Goal: Information Seeking & Learning: Learn about a topic

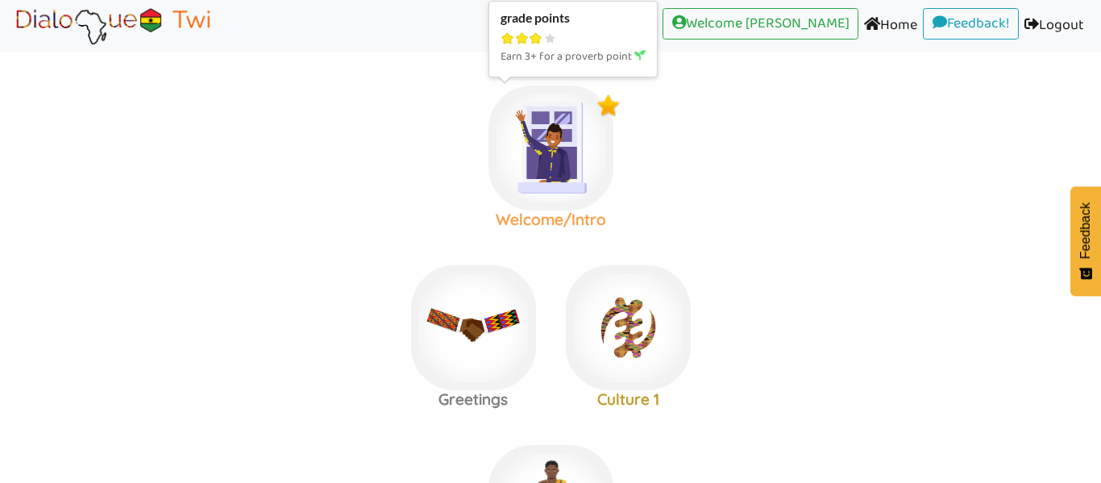
click at [569, 183] on img at bounding box center [551, 147] width 125 height 125
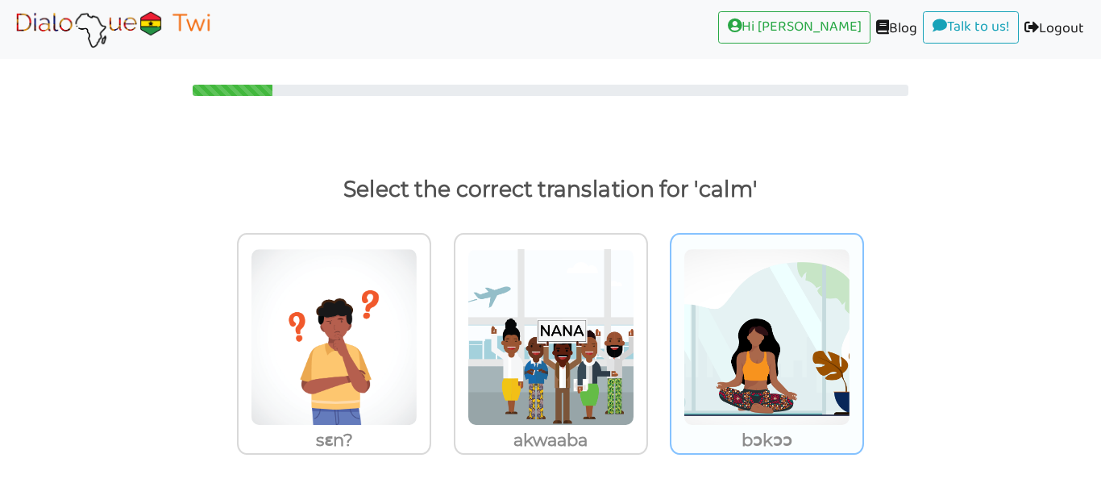
click at [418, 301] on img at bounding box center [334, 336] width 167 height 177
click at [442, 321] on input "bɔkɔɔ" at bounding box center [436, 327] width 12 height 12
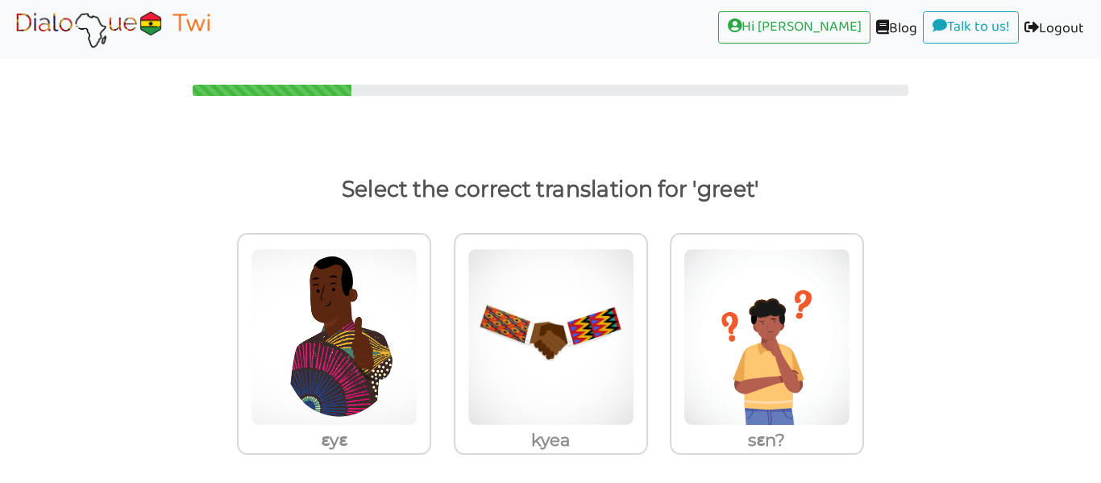
scroll to position [13, 0]
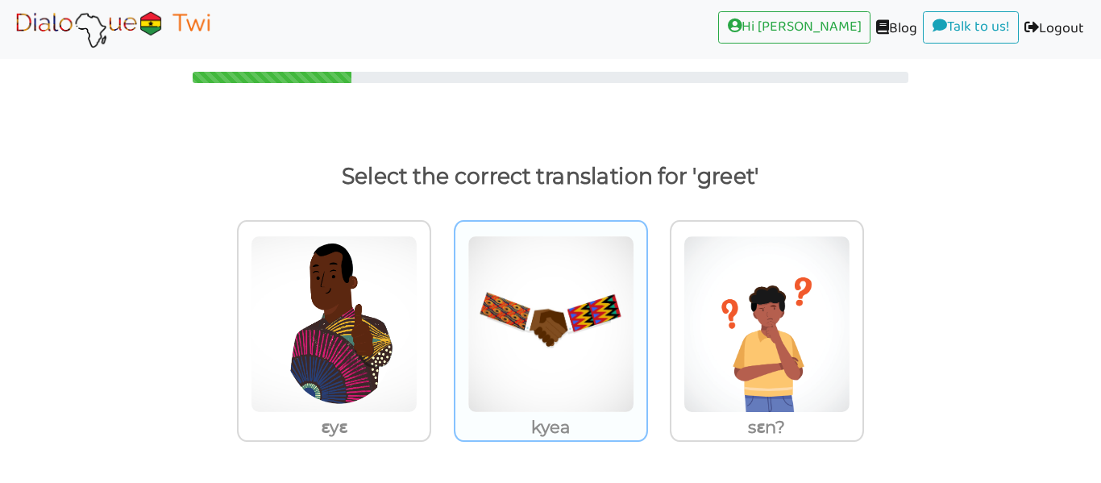
click at [418, 288] on img at bounding box center [334, 323] width 167 height 177
click at [442, 308] on input "kyea" at bounding box center [436, 314] width 12 height 12
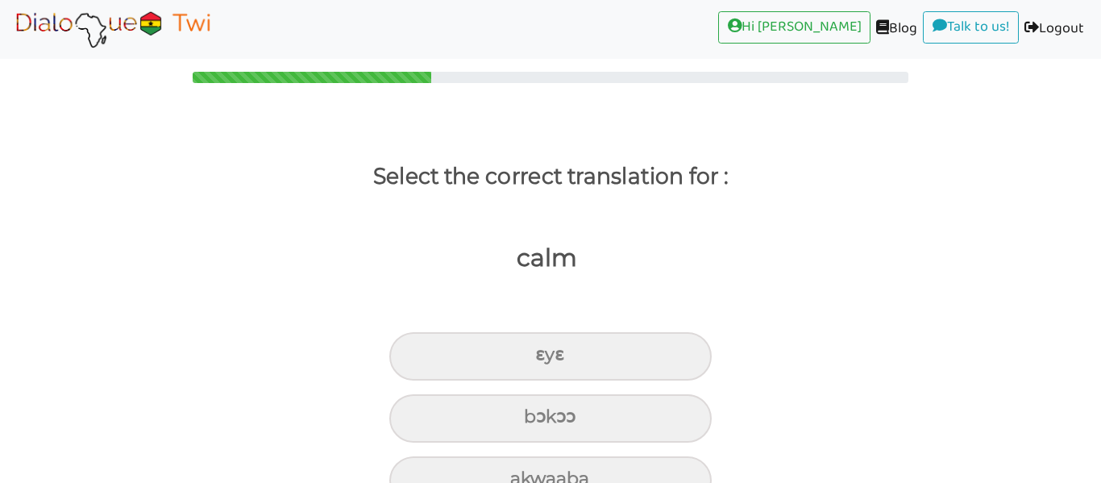
scroll to position [57, 0]
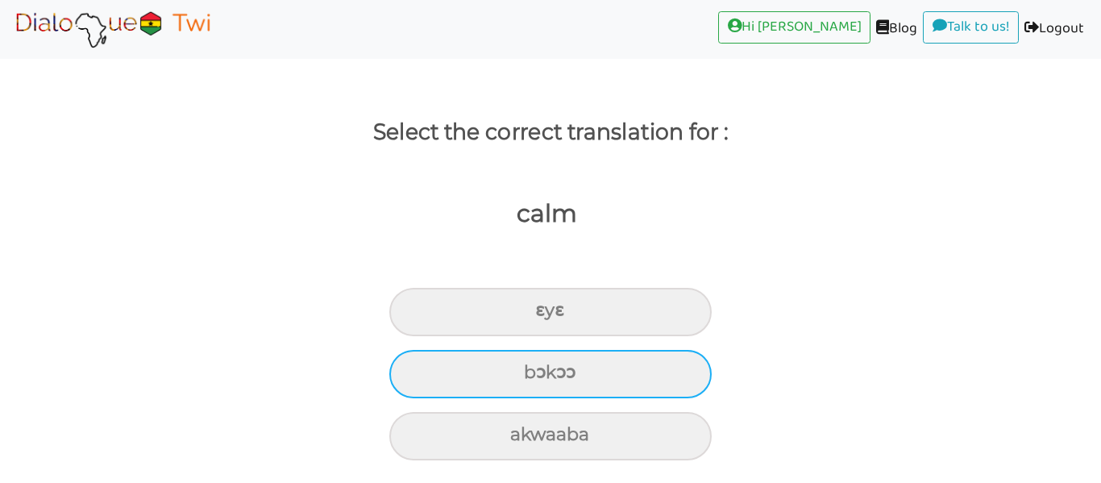
click at [568, 336] on div "bɔkɔɔ" at bounding box center [550, 312] width 322 height 48
click at [547, 316] on input "bɔkɔɔ" at bounding box center [542, 311] width 10 height 10
radio input "true"
click at [571, 336] on div "kyea" at bounding box center [550, 312] width 322 height 48
click at [543, 316] on input "kyea" at bounding box center [537, 311] width 10 height 10
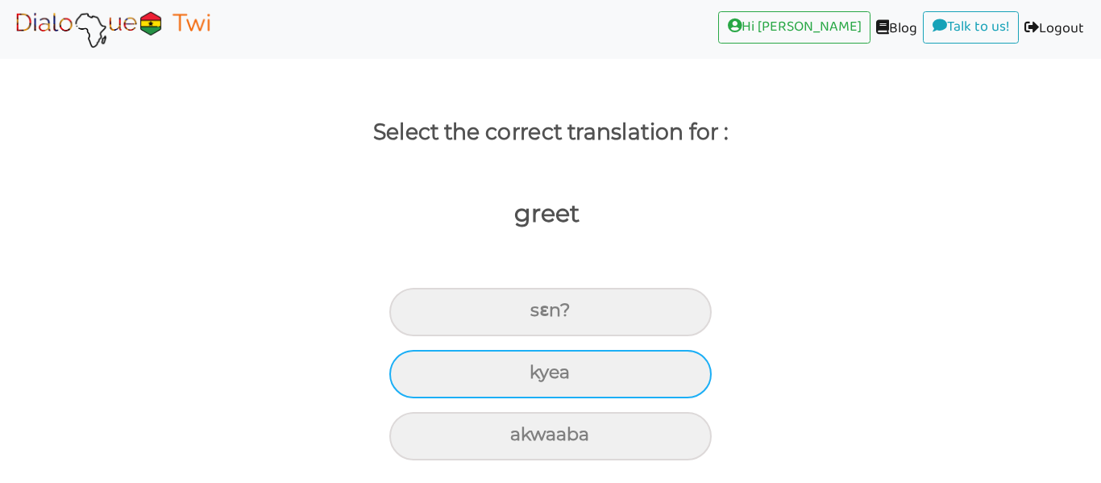
radio input "true"
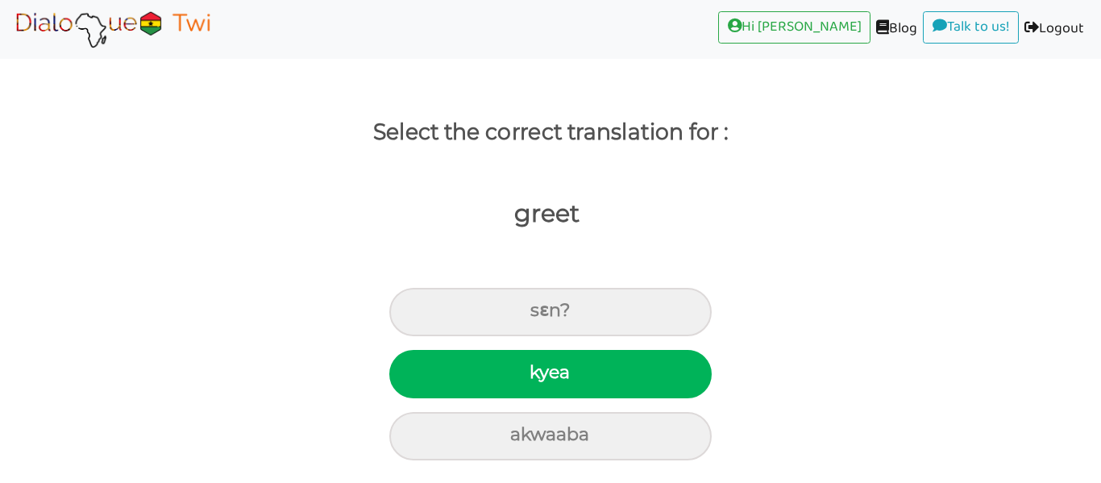
scroll to position [13, 0]
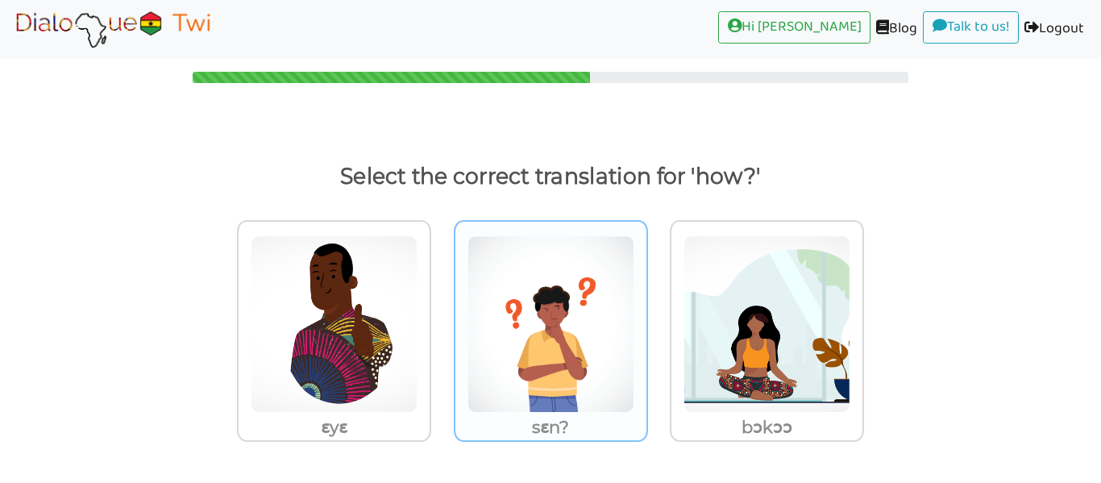
click at [418, 244] on img at bounding box center [334, 323] width 167 height 177
click at [442, 308] on input "sɛn?" at bounding box center [436, 314] width 12 height 12
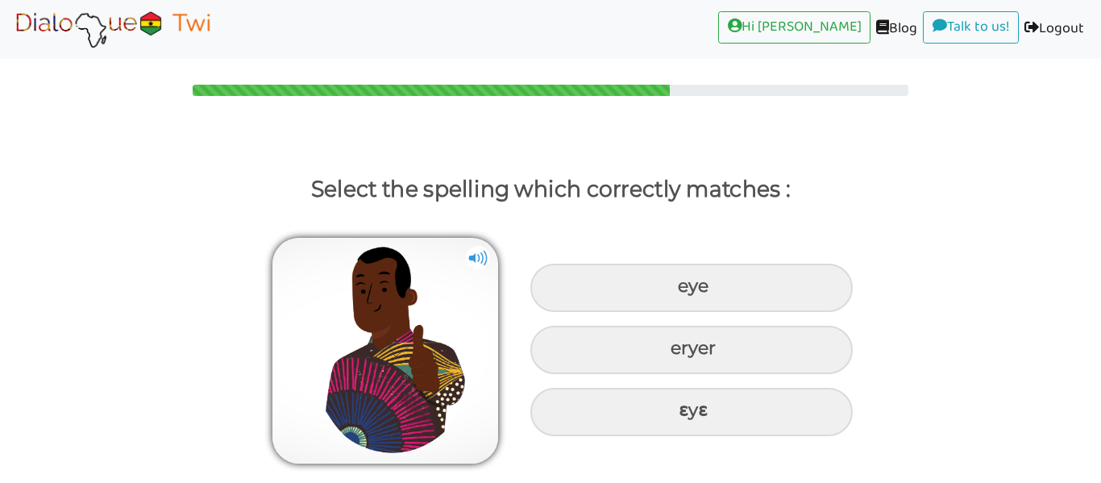
scroll to position [0, 0]
click at [489, 260] on img at bounding box center [478, 258] width 24 height 24
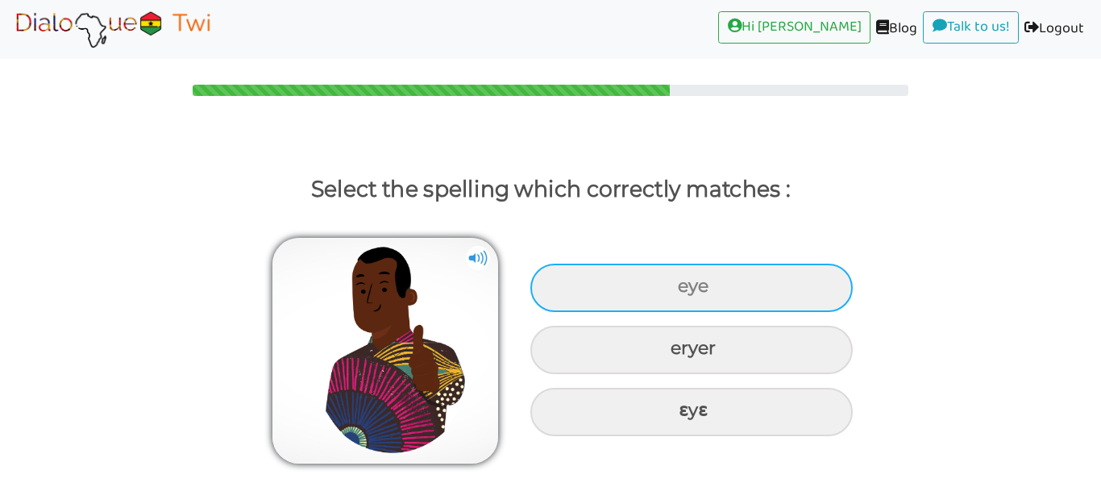
click at [592, 276] on div "eye" at bounding box center [691, 288] width 322 height 48
click at [675, 281] on input "eye" at bounding box center [680, 286] width 10 height 10
radio input "true"
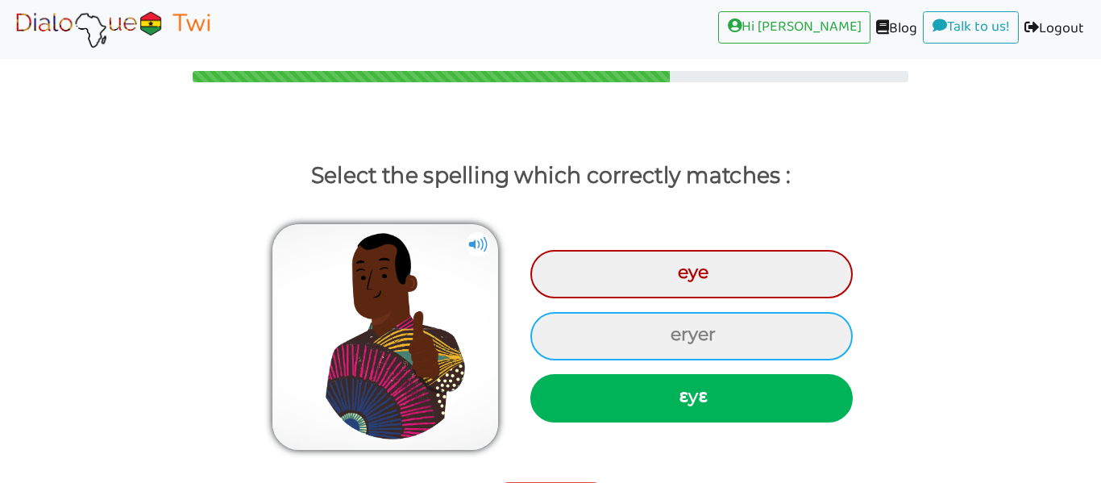
scroll to position [50, 0]
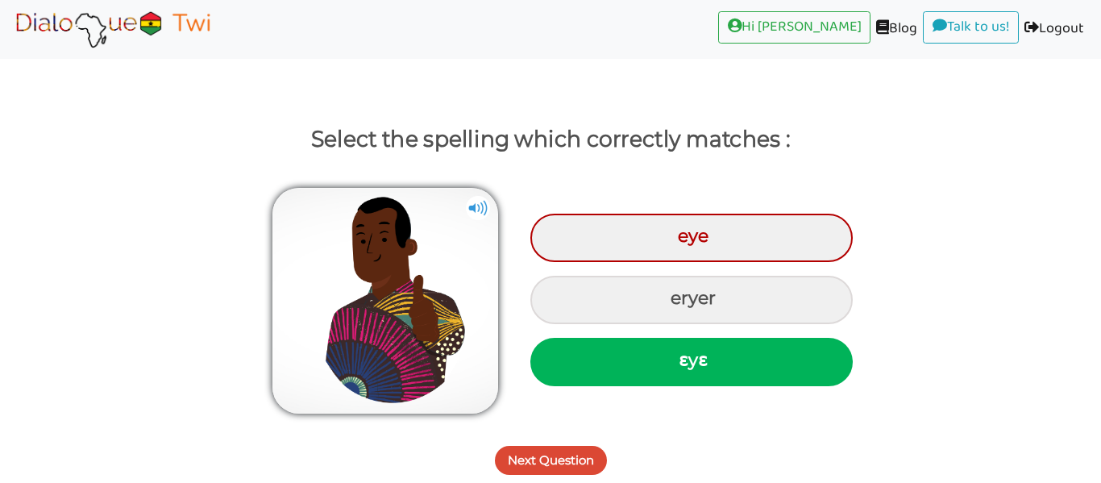
click at [628, 355] on div "ɛyɛ" at bounding box center [691, 362] width 322 height 48
click at [676, 356] on input "ɛyɛ" at bounding box center [681, 361] width 10 height 10
radio input "true"
click at [572, 447] on button "Next Question" at bounding box center [551, 460] width 112 height 29
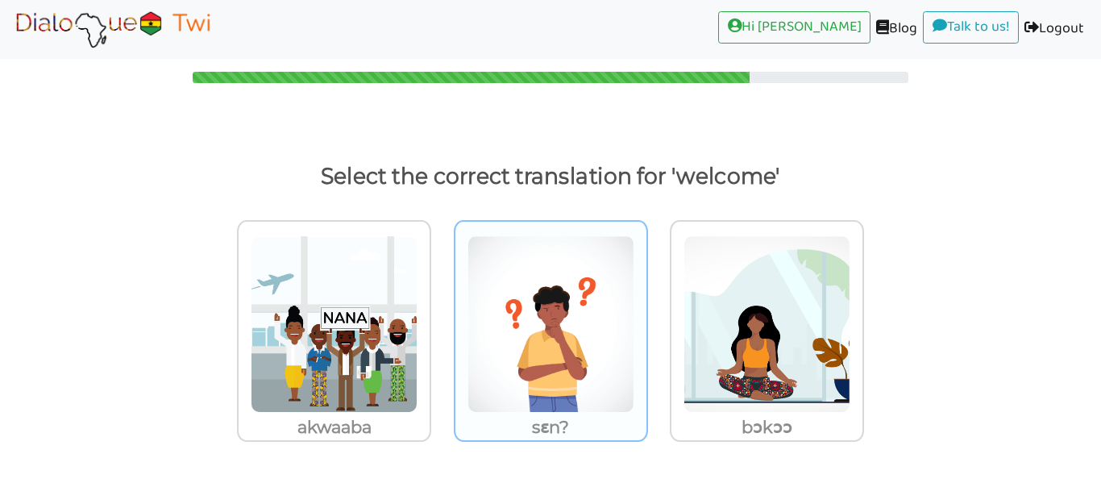
click at [418, 388] on img at bounding box center [334, 323] width 167 height 177
click at [442, 320] on input "sɛn?" at bounding box center [436, 314] width 12 height 12
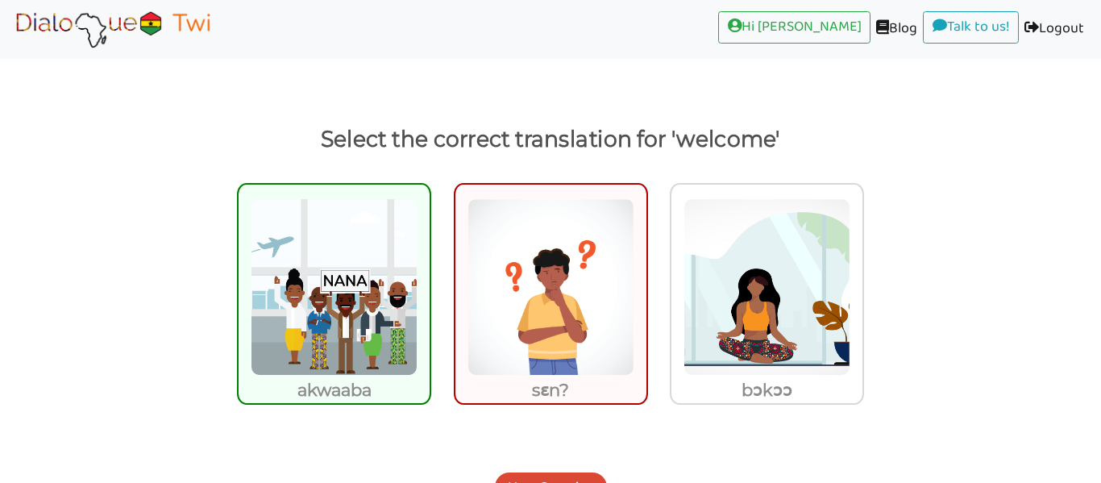
click at [489, 338] on img at bounding box center [551, 286] width 167 height 177
click at [647, 283] on input "sɛn?" at bounding box center [653, 277] width 12 height 12
radio input "true"
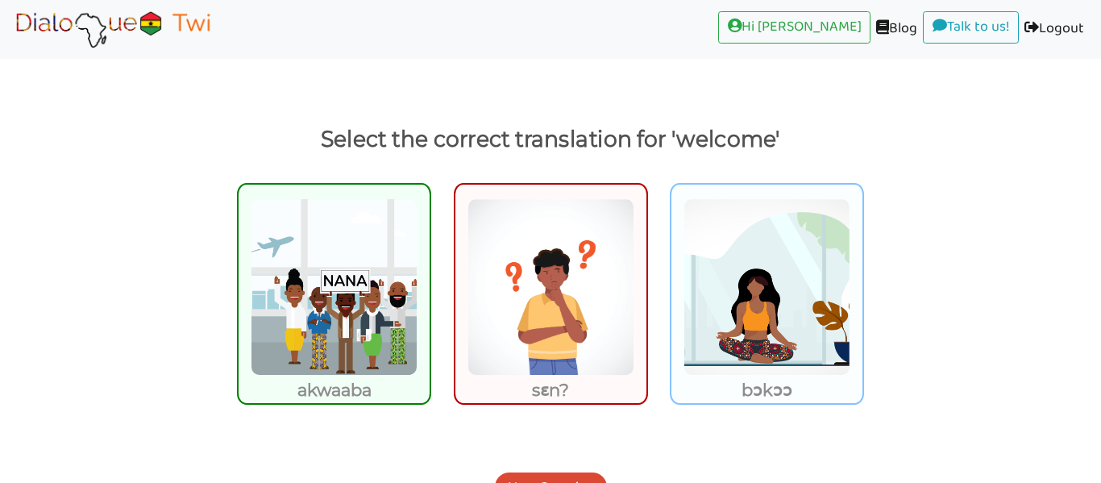
click at [774, 297] on img at bounding box center [767, 286] width 167 height 177
click at [863, 283] on input "bɔkɔɔ" at bounding box center [869, 277] width 12 height 12
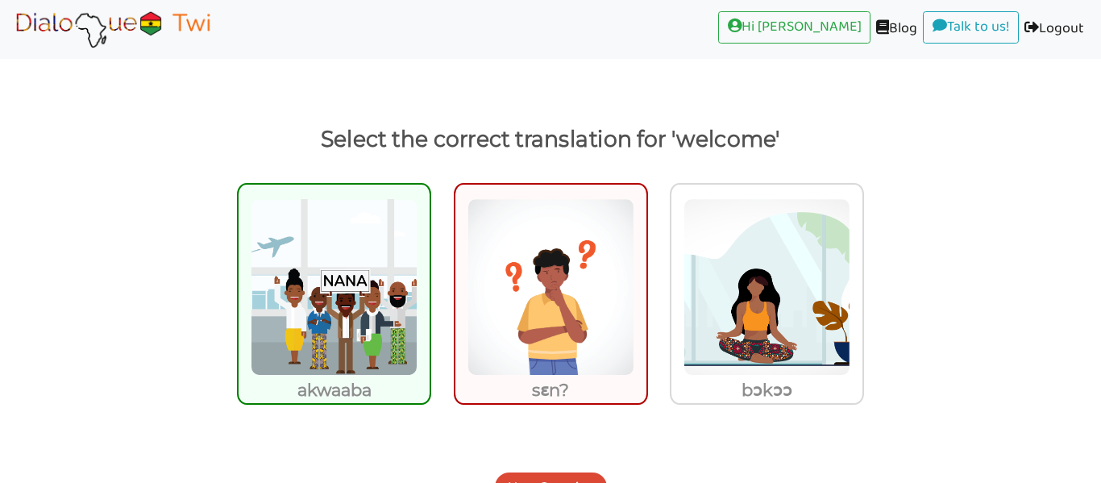
click at [360, 314] on img at bounding box center [334, 286] width 167 height 177
click at [430, 283] on input "akwaaba" at bounding box center [436, 277] width 12 height 12
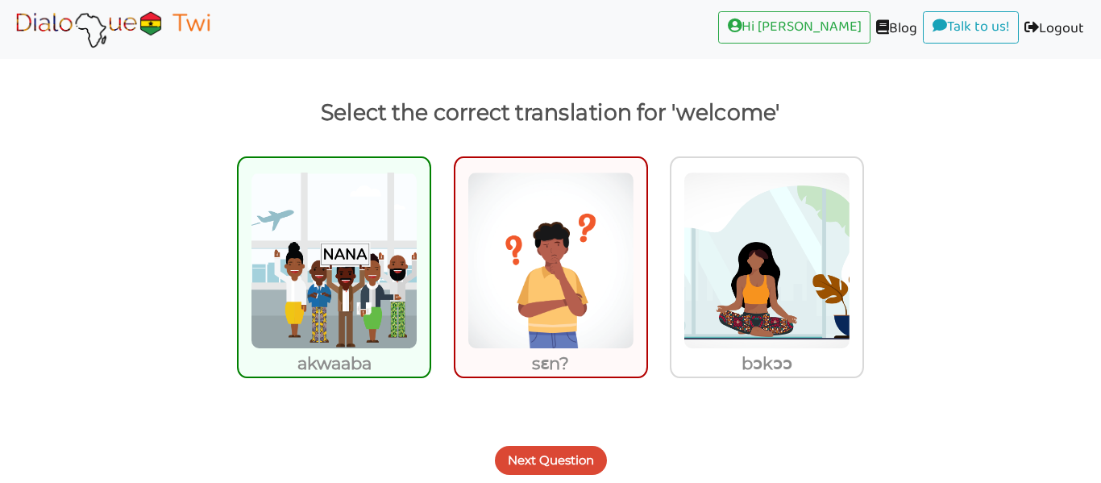
click at [534, 453] on button "Next Question" at bounding box center [551, 460] width 112 height 29
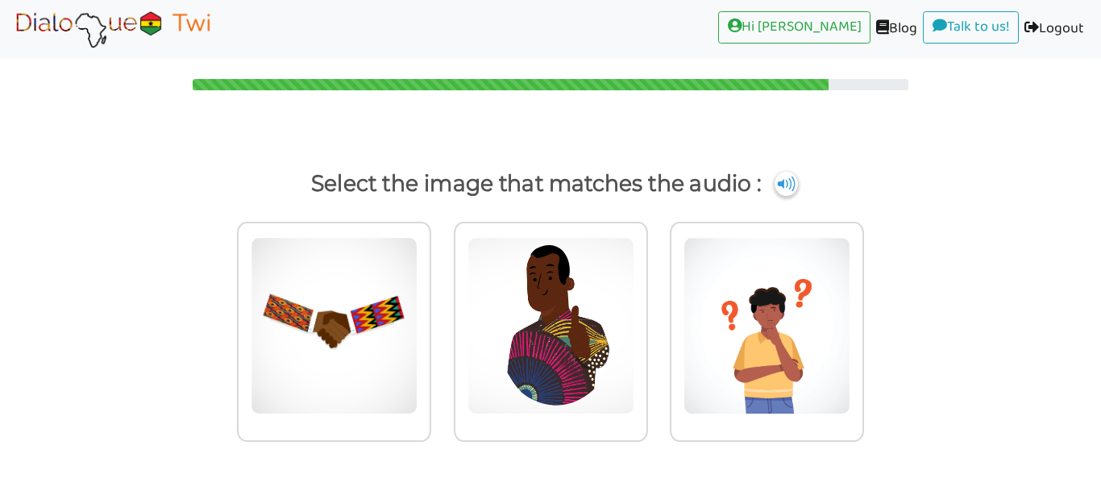
scroll to position [6, 0]
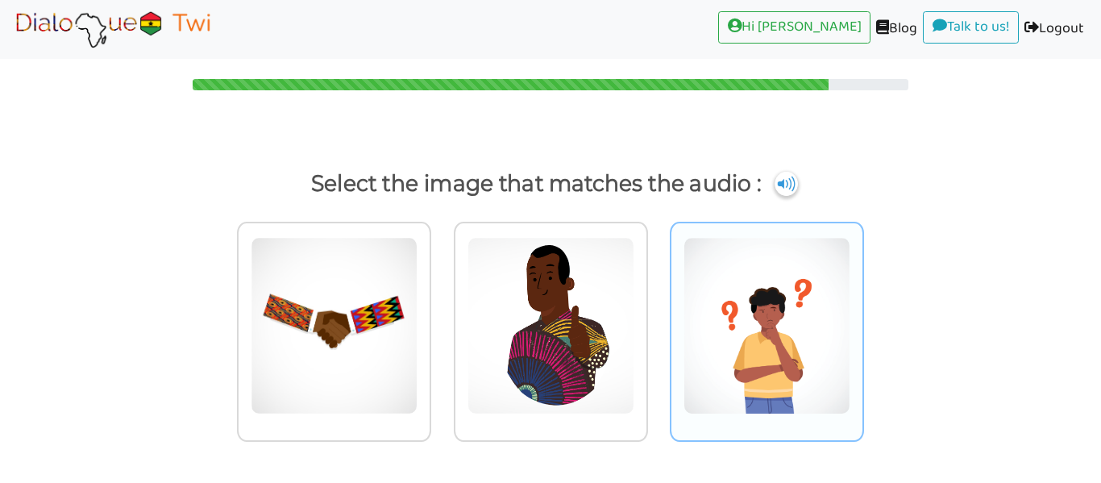
click at [418, 376] on img at bounding box center [334, 325] width 167 height 177
click at [442, 322] on input "radio" at bounding box center [436, 316] width 12 height 12
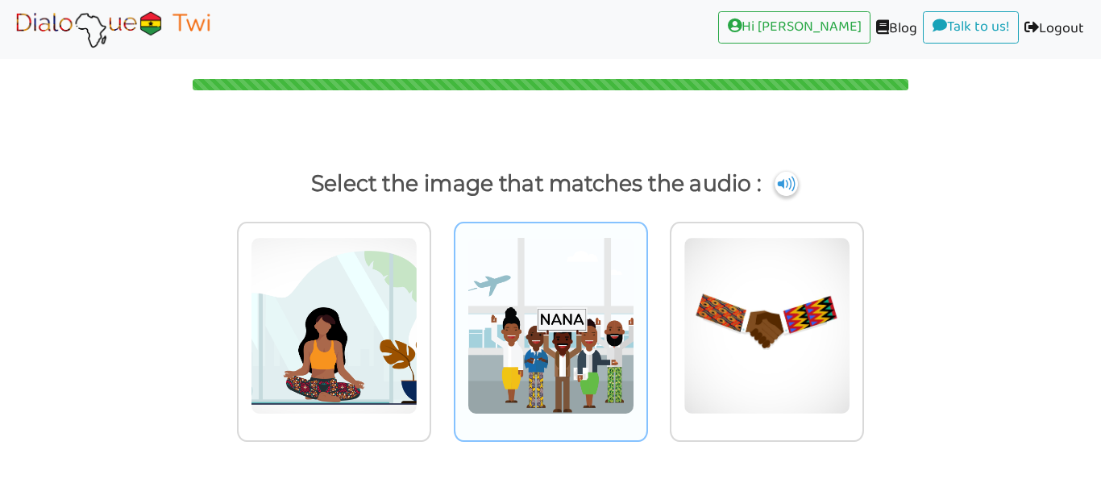
click at [418, 339] on img at bounding box center [334, 325] width 167 height 177
click at [442, 322] on input "radio" at bounding box center [436, 316] width 12 height 12
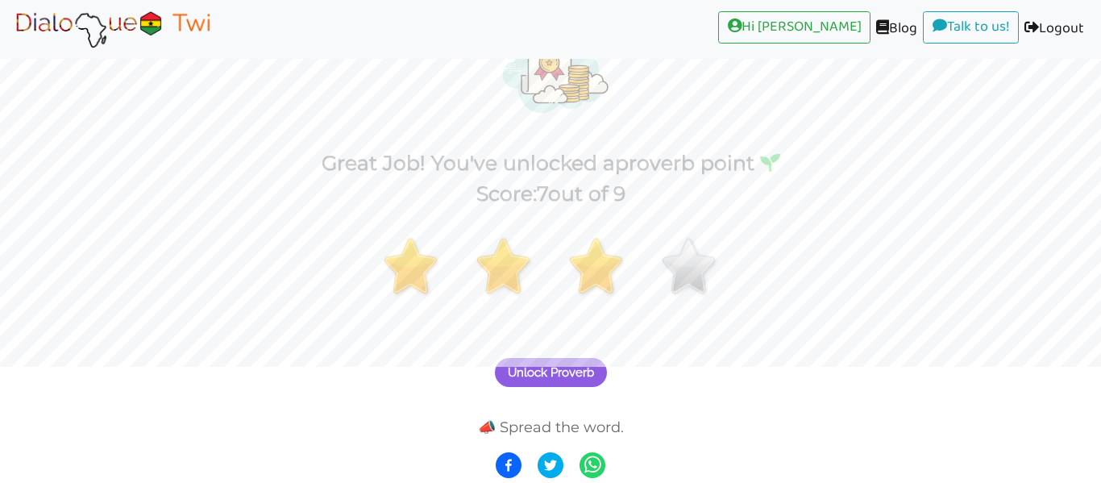
scroll to position [114, 0]
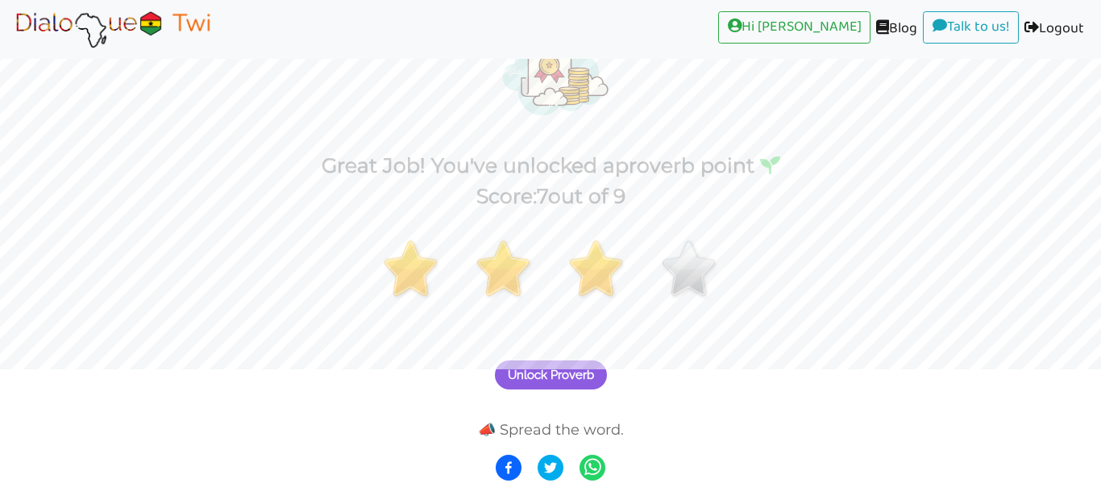
click at [150, 19] on img at bounding box center [112, 29] width 203 height 40
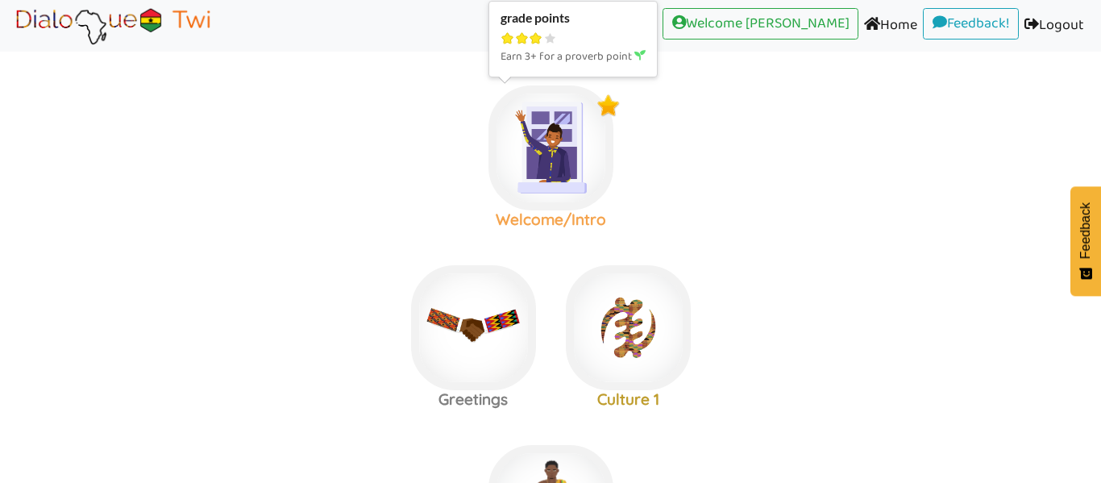
click at [525, 130] on img at bounding box center [551, 147] width 125 height 125
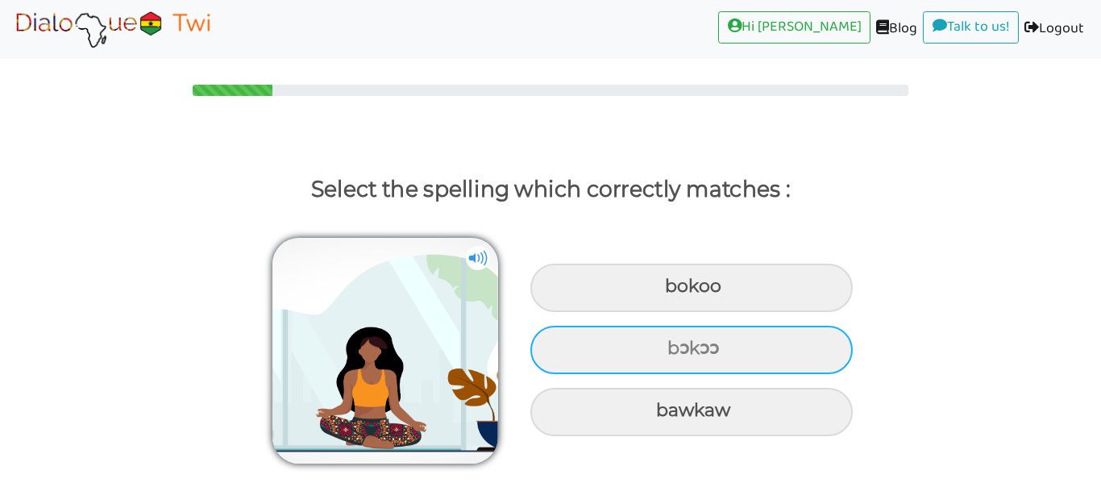
click at [756, 312] on div "bɔkɔɔ" at bounding box center [691, 288] width 322 height 48
click at [672, 292] on input "bɔkɔɔ" at bounding box center [667, 286] width 10 height 10
radio input "true"
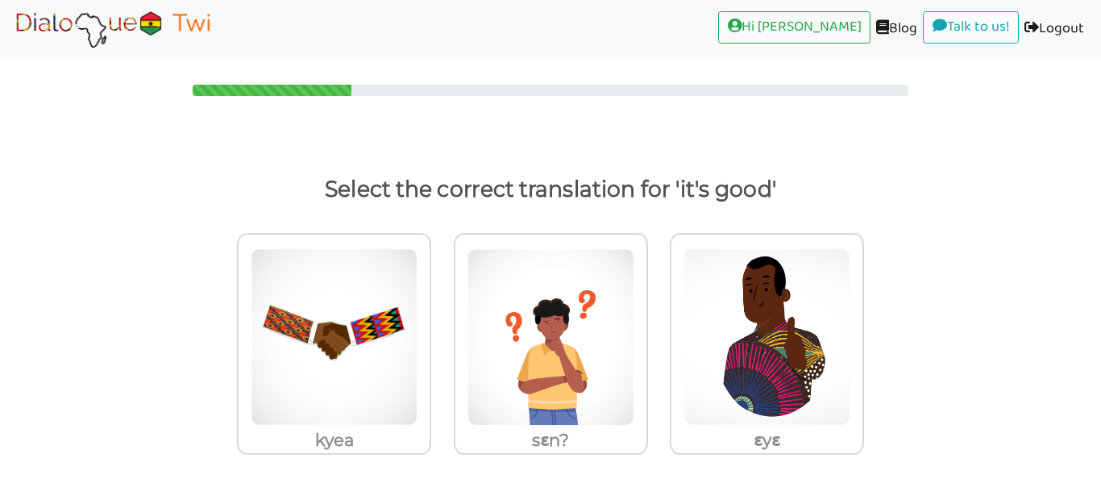
scroll to position [13, 0]
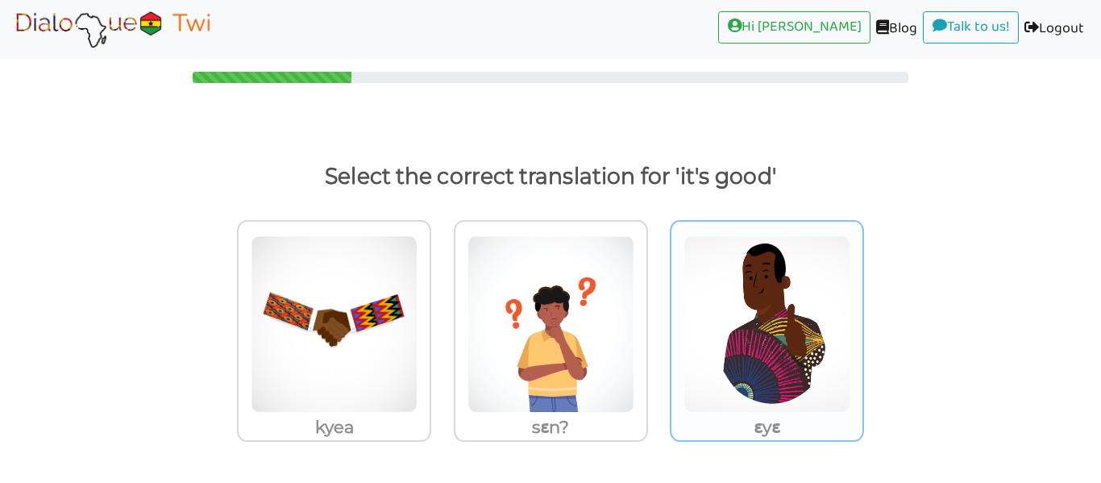
click at [418, 297] on img at bounding box center [334, 323] width 167 height 177
click at [442, 308] on input "ɛyɛ" at bounding box center [436, 314] width 12 height 12
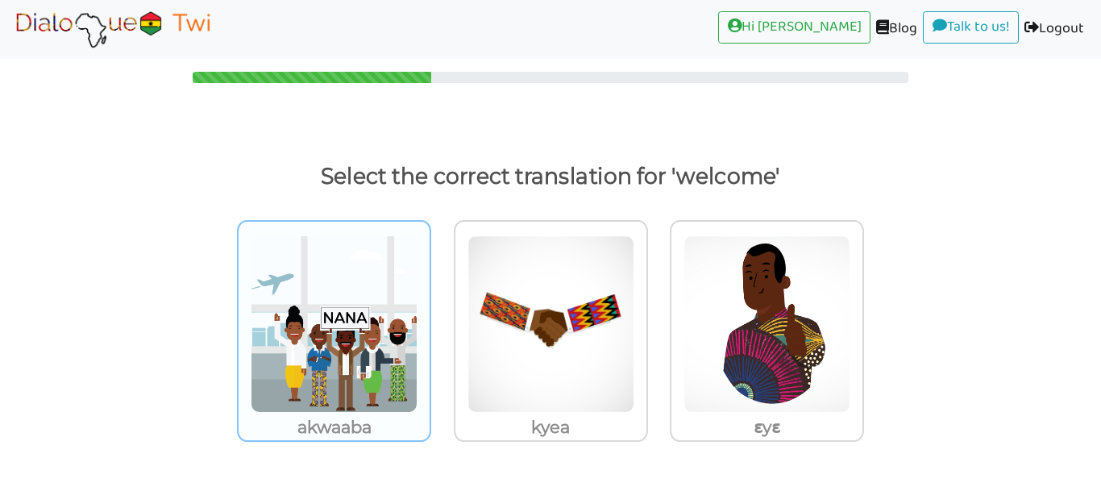
click at [364, 338] on img at bounding box center [334, 323] width 167 height 177
click at [430, 320] on input "akwaaba" at bounding box center [436, 314] width 12 height 12
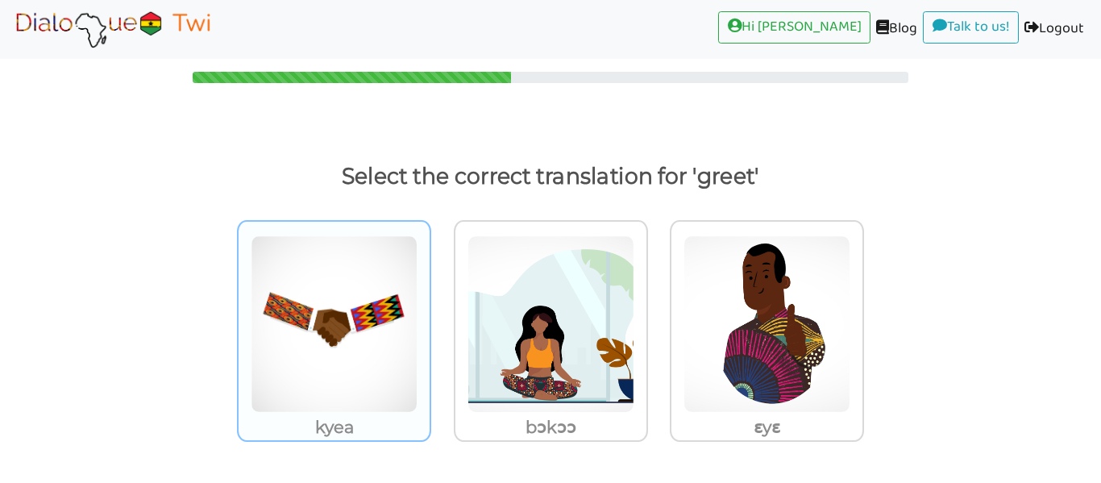
click at [402, 343] on img at bounding box center [334, 323] width 167 height 177
click at [430, 320] on input "kyea" at bounding box center [436, 314] width 12 height 12
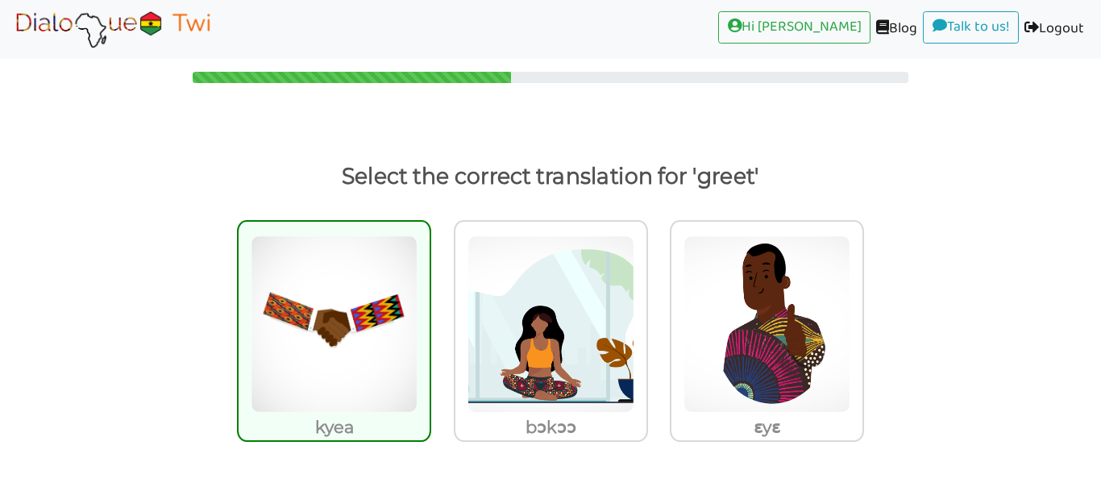
scroll to position [6, 0]
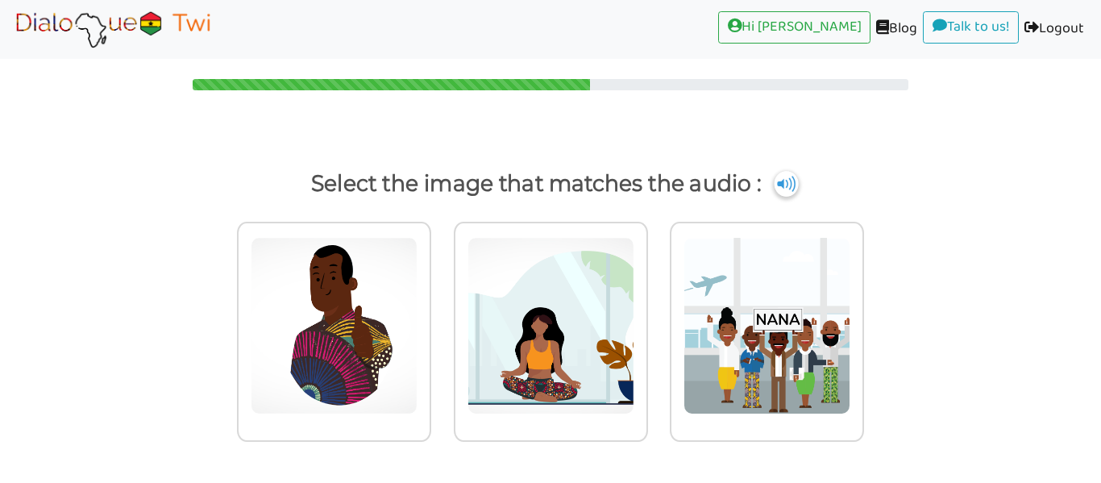
click at [791, 178] on img at bounding box center [786, 184] width 24 height 26
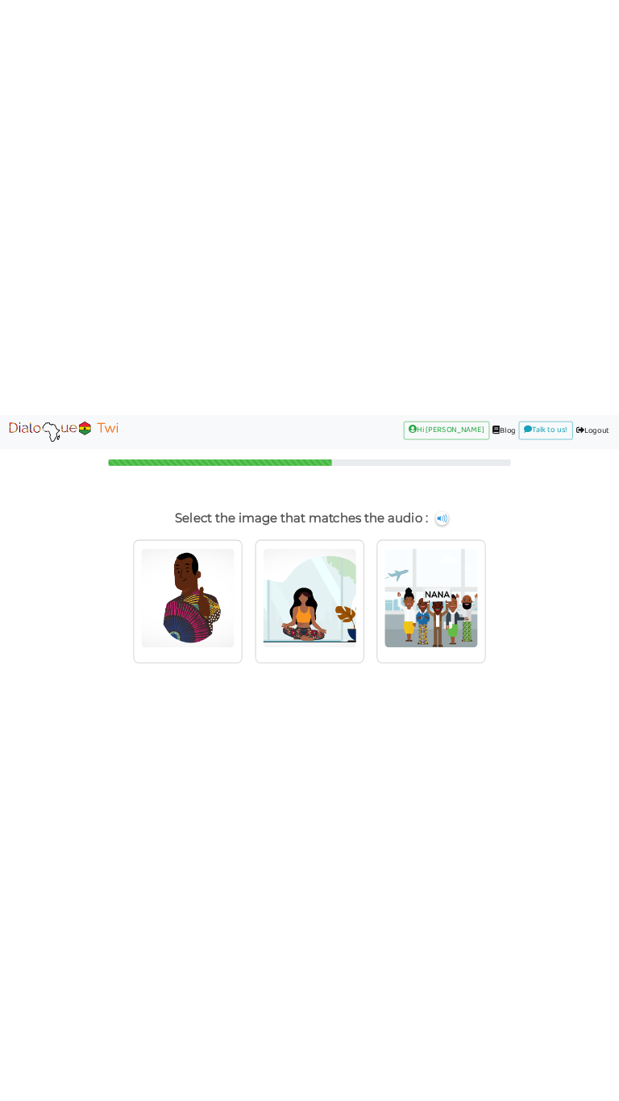
scroll to position [0, 0]
